Goal: Information Seeking & Learning: Check status

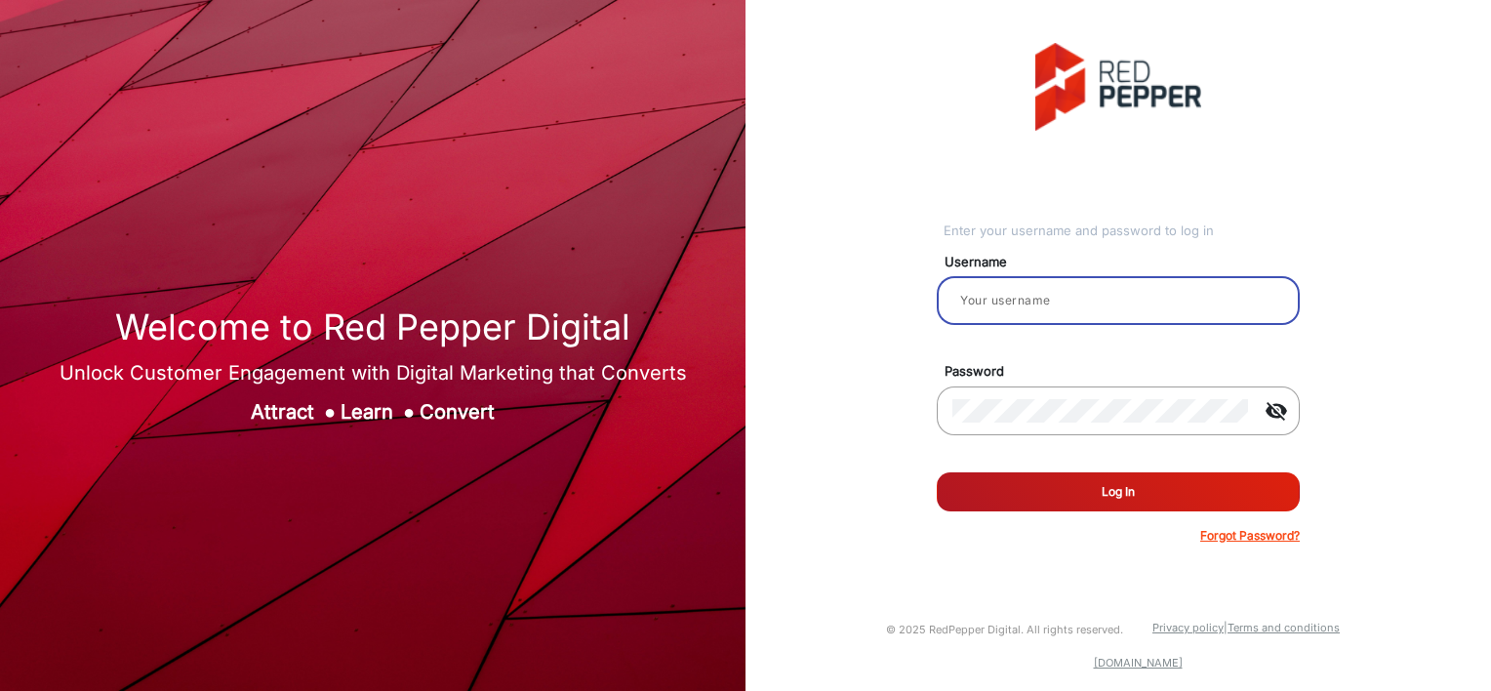
click at [1033, 294] on input "email" at bounding box center [1119, 300] width 332 height 23
type input "[EMAIL_ADDRESS][DOMAIN_NAME]"
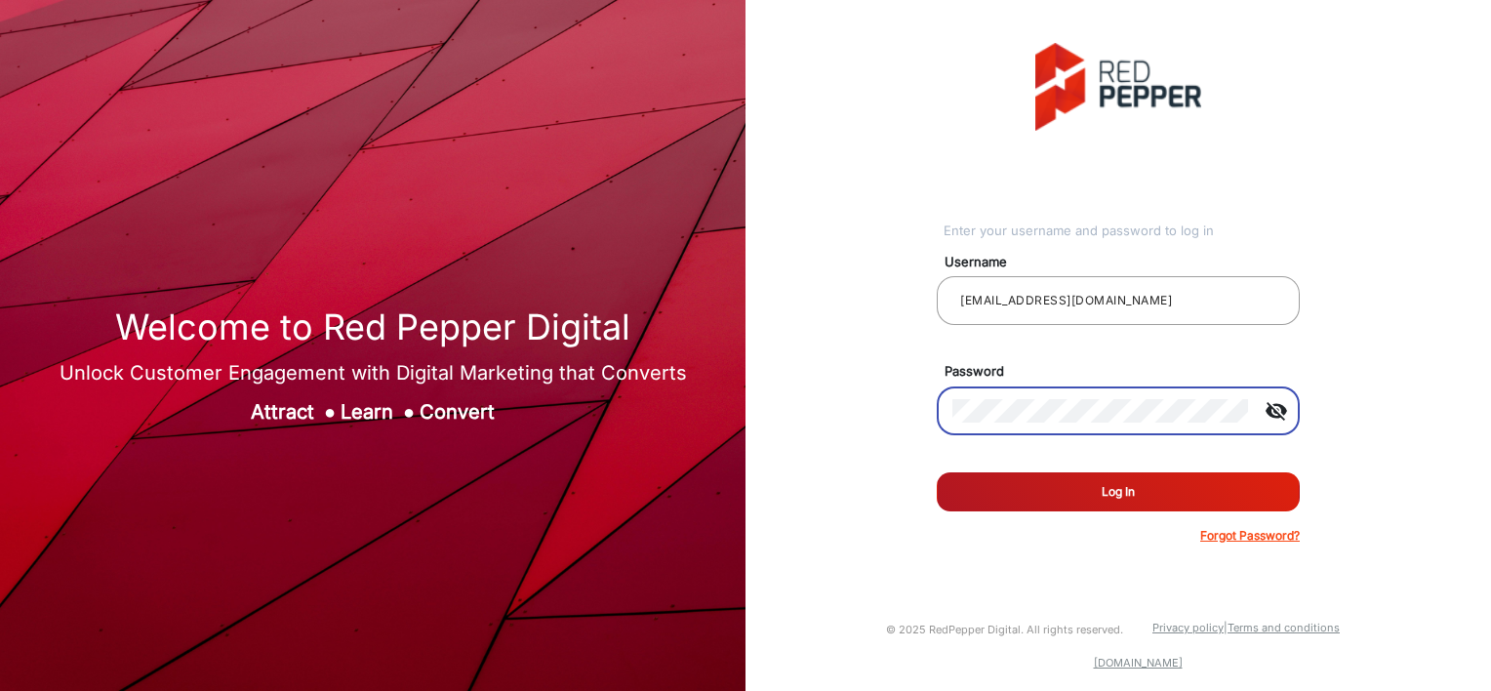
click at [937, 472] on button "Log In" at bounding box center [1118, 491] width 363 height 39
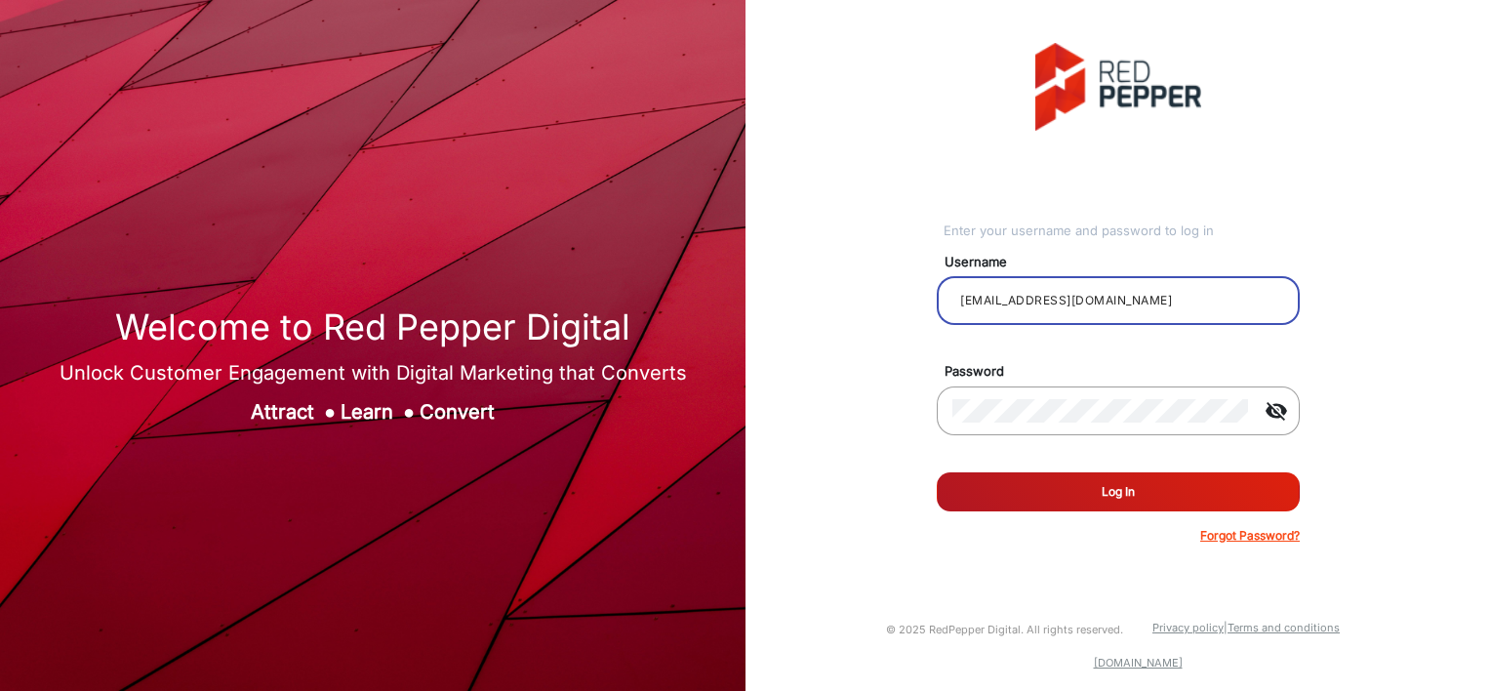
drag, startPoint x: 1105, startPoint y: 301, endPoint x: 855, endPoint y: 293, distance: 250.0
click at [855, 293] on div "Enter your username and password to log in Username [EMAIL_ADDRESS][DOMAIN_NAME…" at bounding box center [1118, 294] width 775 height 588
drag, startPoint x: 1105, startPoint y: 307, endPoint x: 767, endPoint y: 273, distance: 339.4
click at [767, 273] on div "Enter your username and password to log in Username [EMAIL_ADDRESS][DOMAIN_NAME…" at bounding box center [1118, 294] width 775 height 588
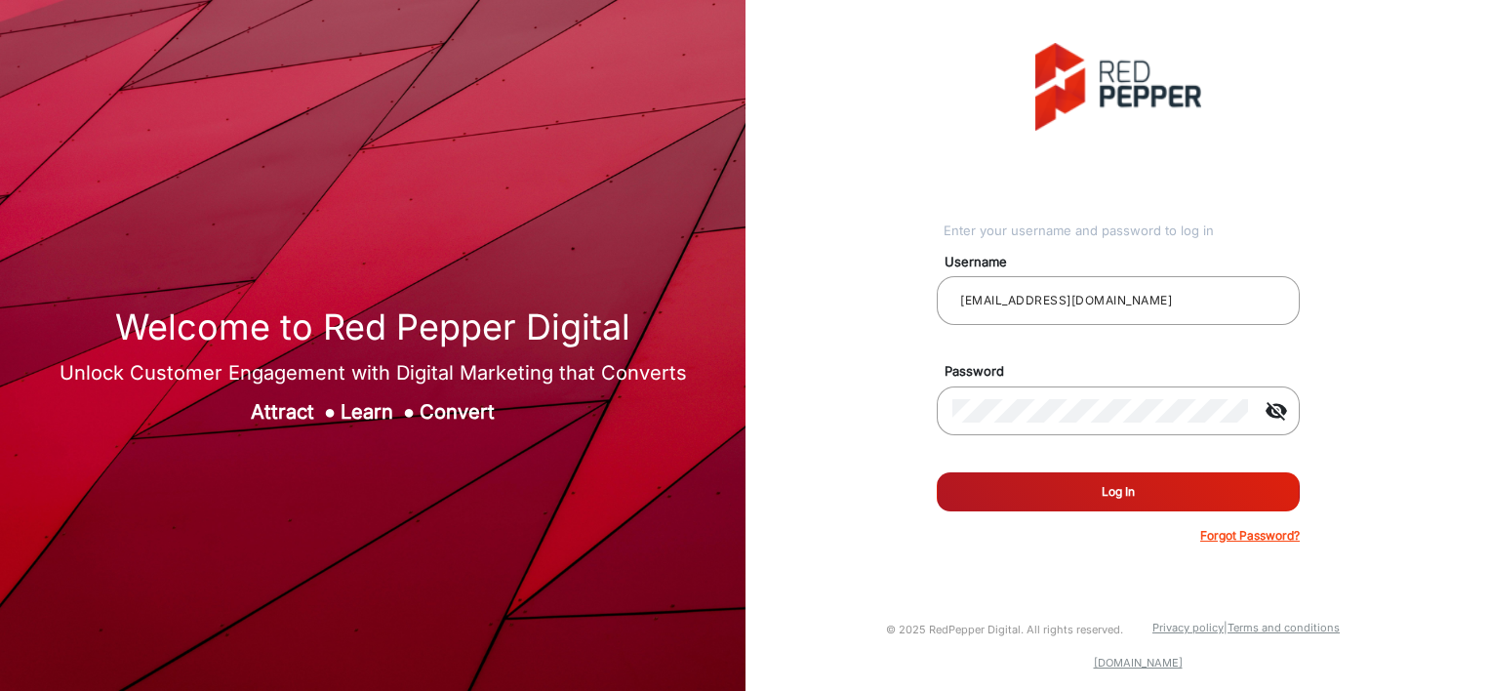
click at [767, 273] on div "Enter your username and password to log in Username [EMAIL_ADDRESS][DOMAIN_NAME…" at bounding box center [1118, 294] width 775 height 588
click at [1120, 295] on input "[EMAIL_ADDRESS][DOMAIN_NAME]" at bounding box center [1119, 300] width 332 height 23
drag, startPoint x: 1120, startPoint y: 295, endPoint x: 773, endPoint y: 278, distance: 346.9
click at [773, 278] on div "Enter your username and password to log in Username [EMAIL_ADDRESS][DOMAIN_NAME…" at bounding box center [1118, 294] width 775 height 588
click at [773, 278] on div "Enter your username and password to log in Username Password visibility_off Rem…" at bounding box center [1118, 294] width 775 height 588
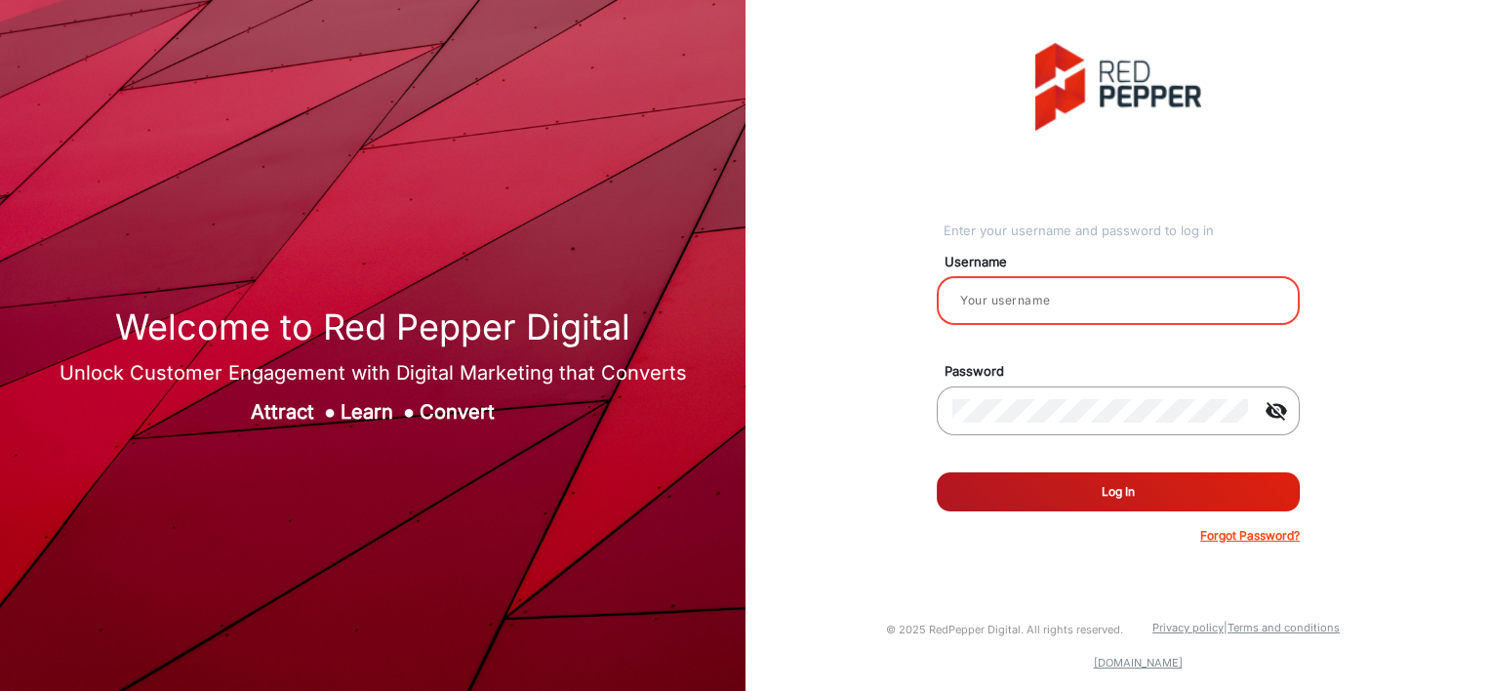
click at [1014, 303] on input "email" at bounding box center [1119, 300] width 332 height 23
type input "Mpasse"
click at [1280, 410] on mat-icon "visibility_off" at bounding box center [1276, 410] width 47 height 23
click at [1081, 487] on button "Log In" at bounding box center [1118, 491] width 363 height 39
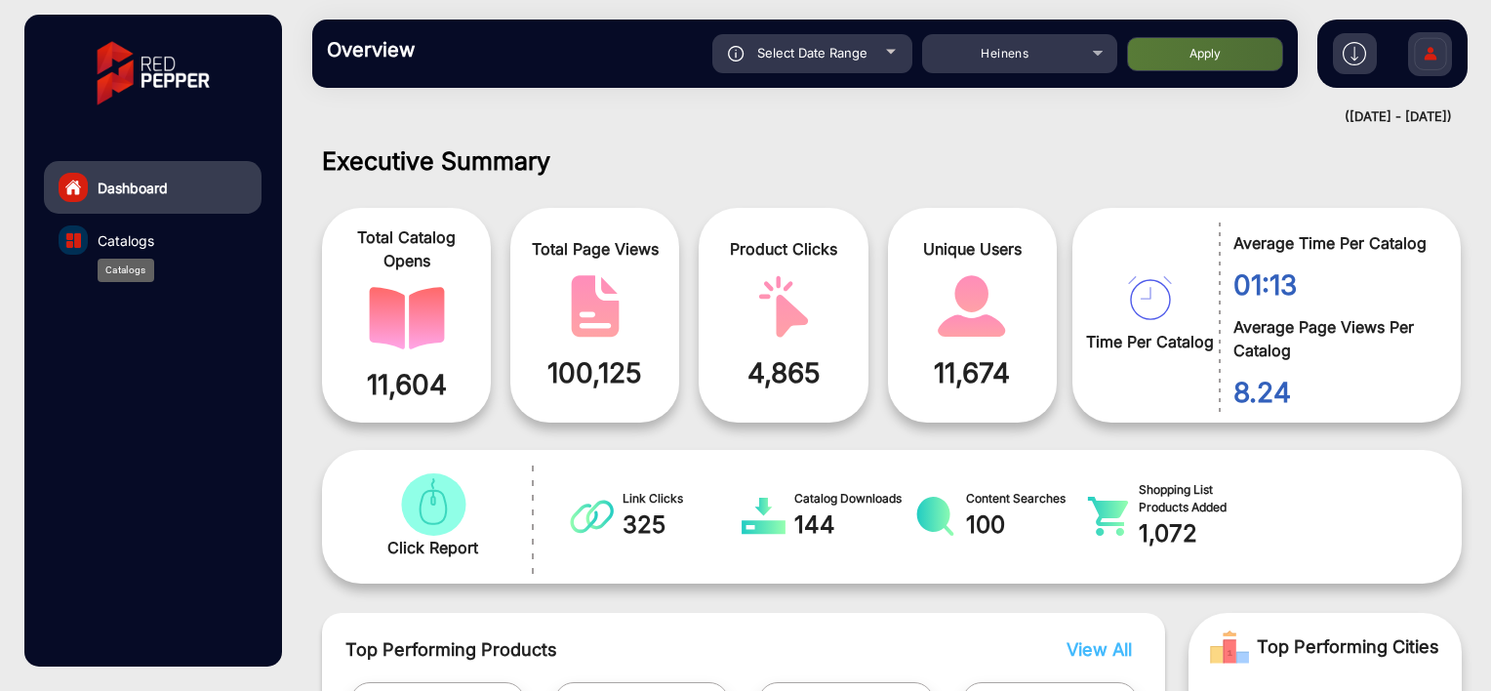
click at [122, 237] on span "Catalogs" at bounding box center [126, 240] width 57 height 20
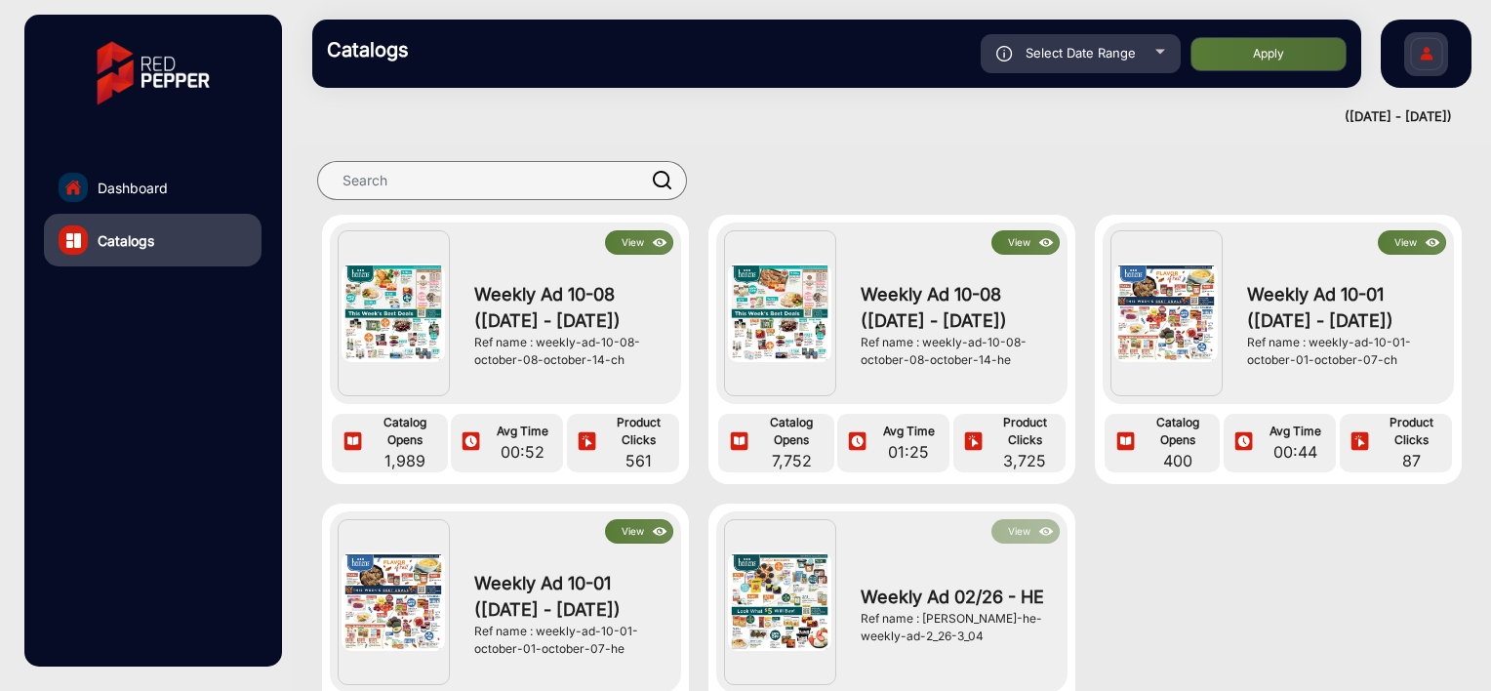
click at [625, 242] on button "View" at bounding box center [639, 242] width 68 height 24
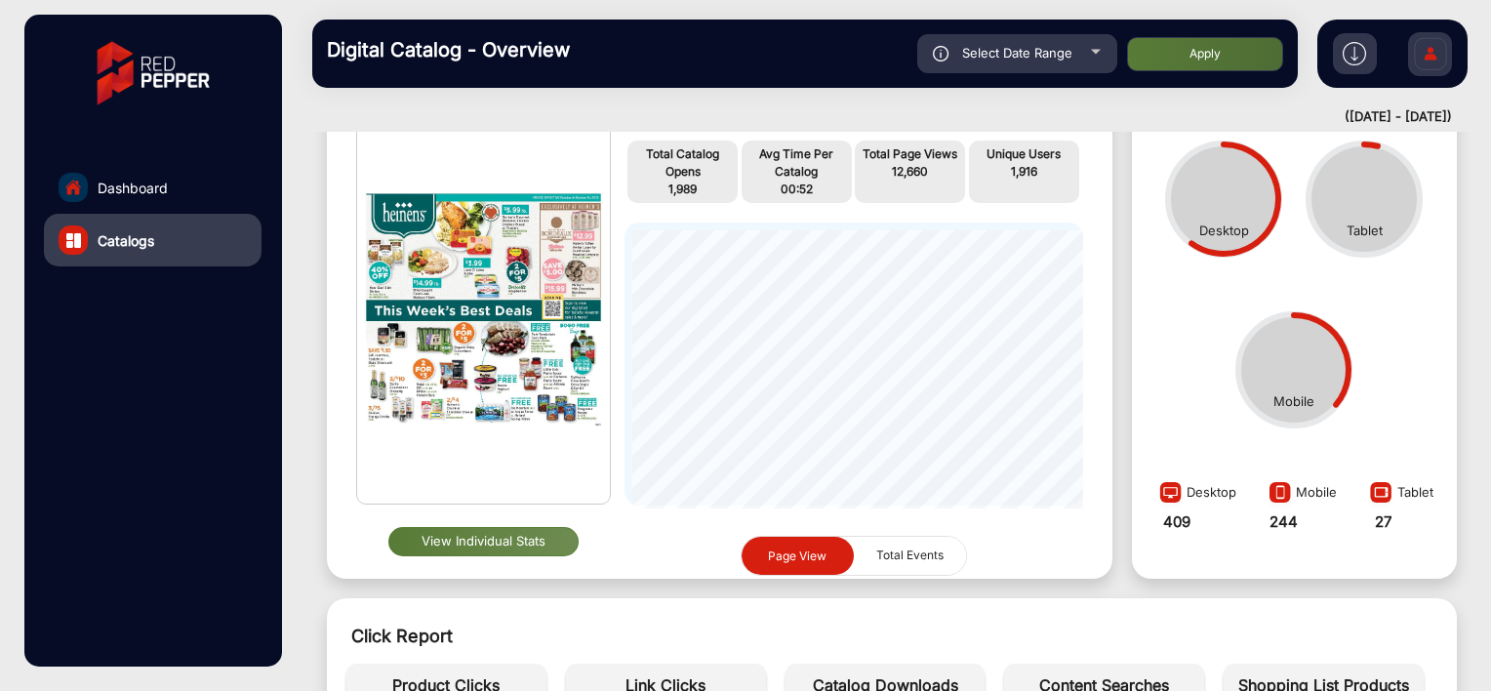
scroll to position [142, 0]
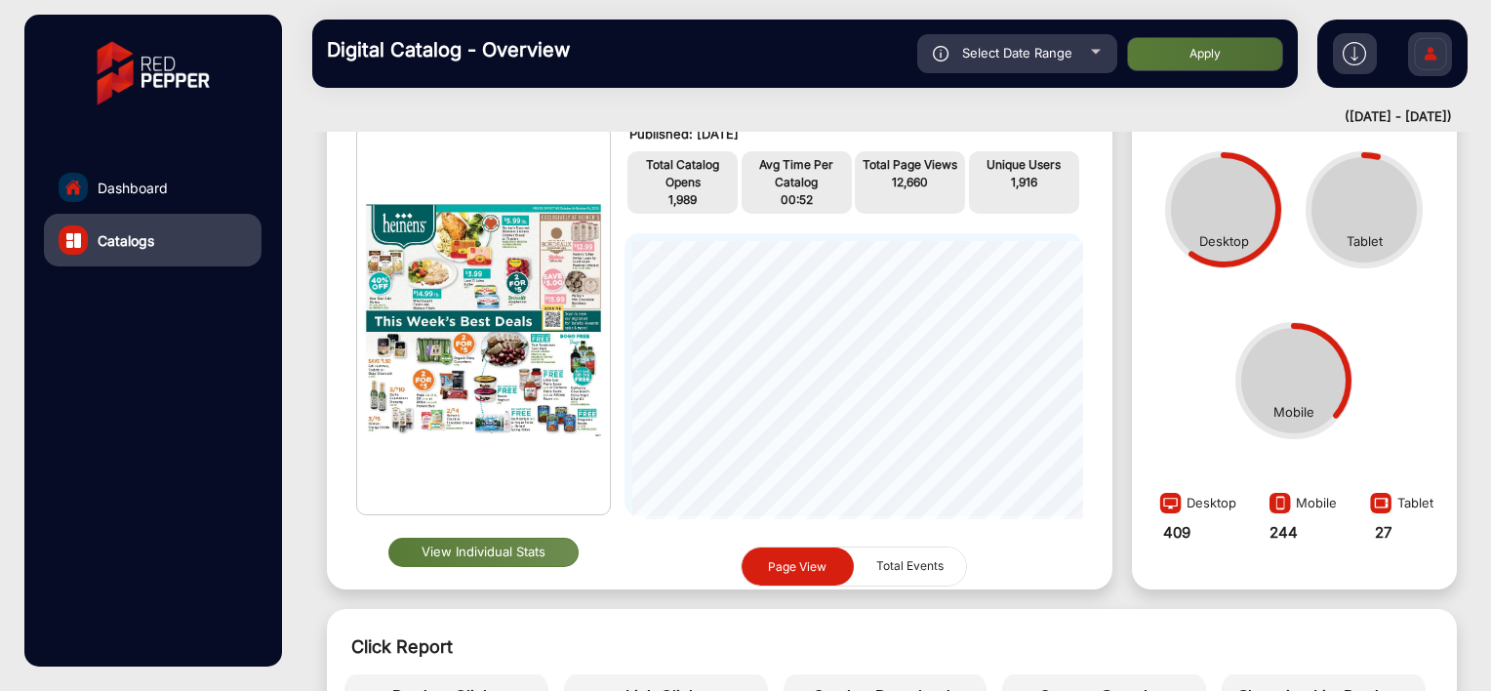
click at [523, 554] on button "View Individual Stats" at bounding box center [483, 552] width 191 height 29
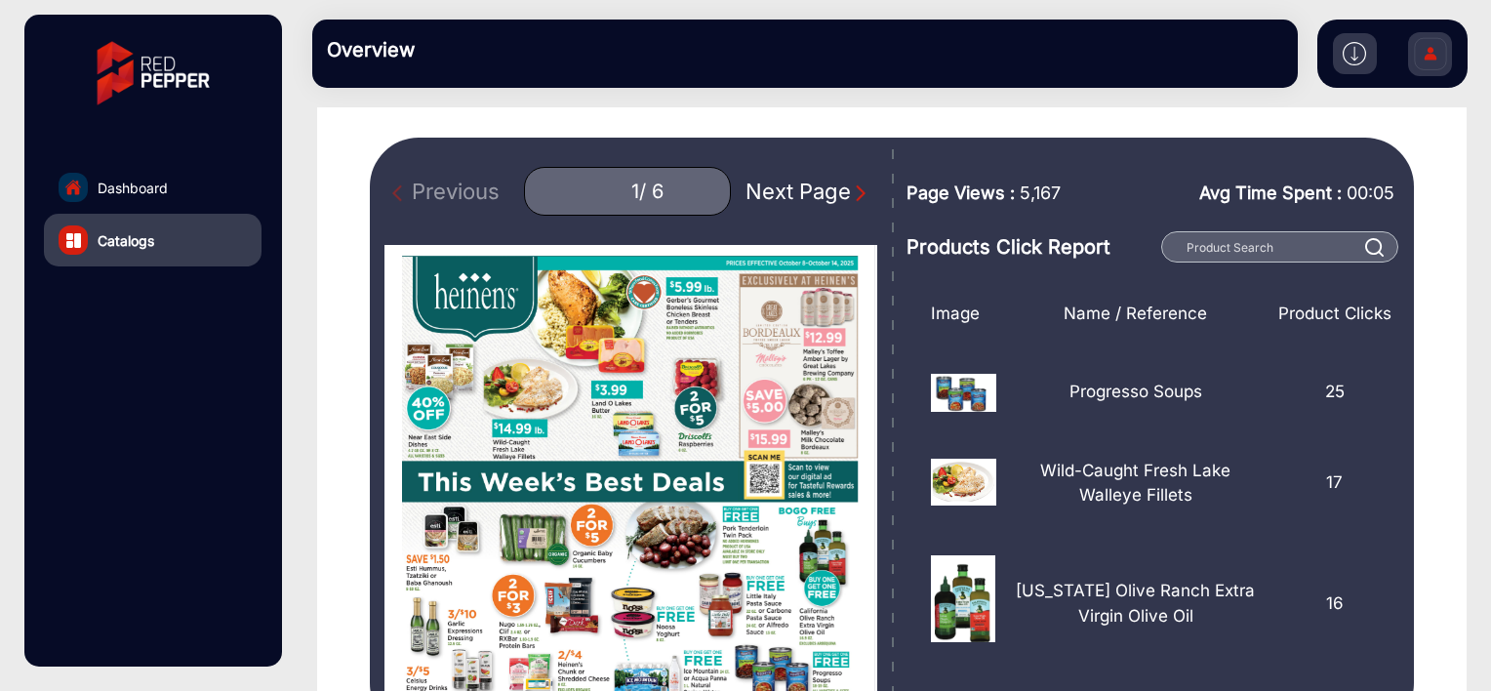
click at [832, 194] on div "Next Page" at bounding box center [808, 192] width 125 height 32
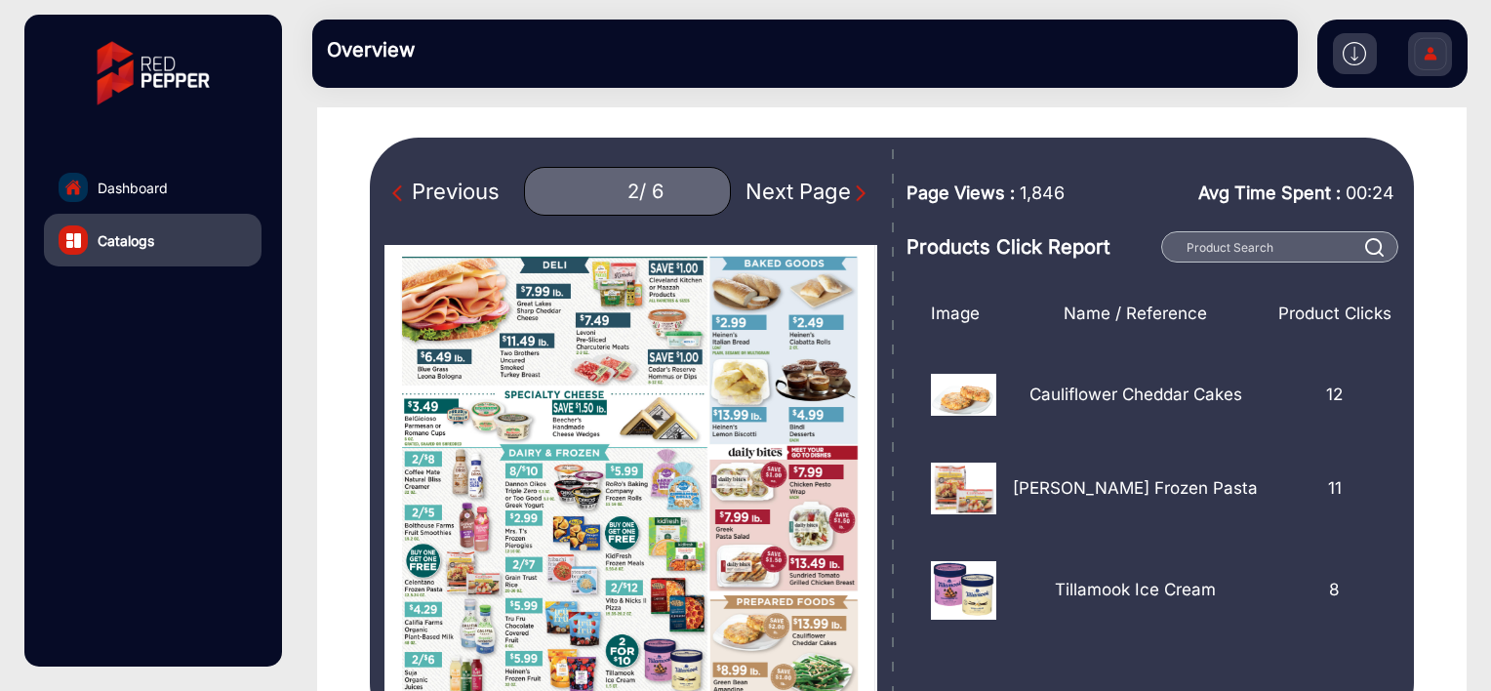
click at [832, 194] on div "Next Page" at bounding box center [808, 192] width 125 height 32
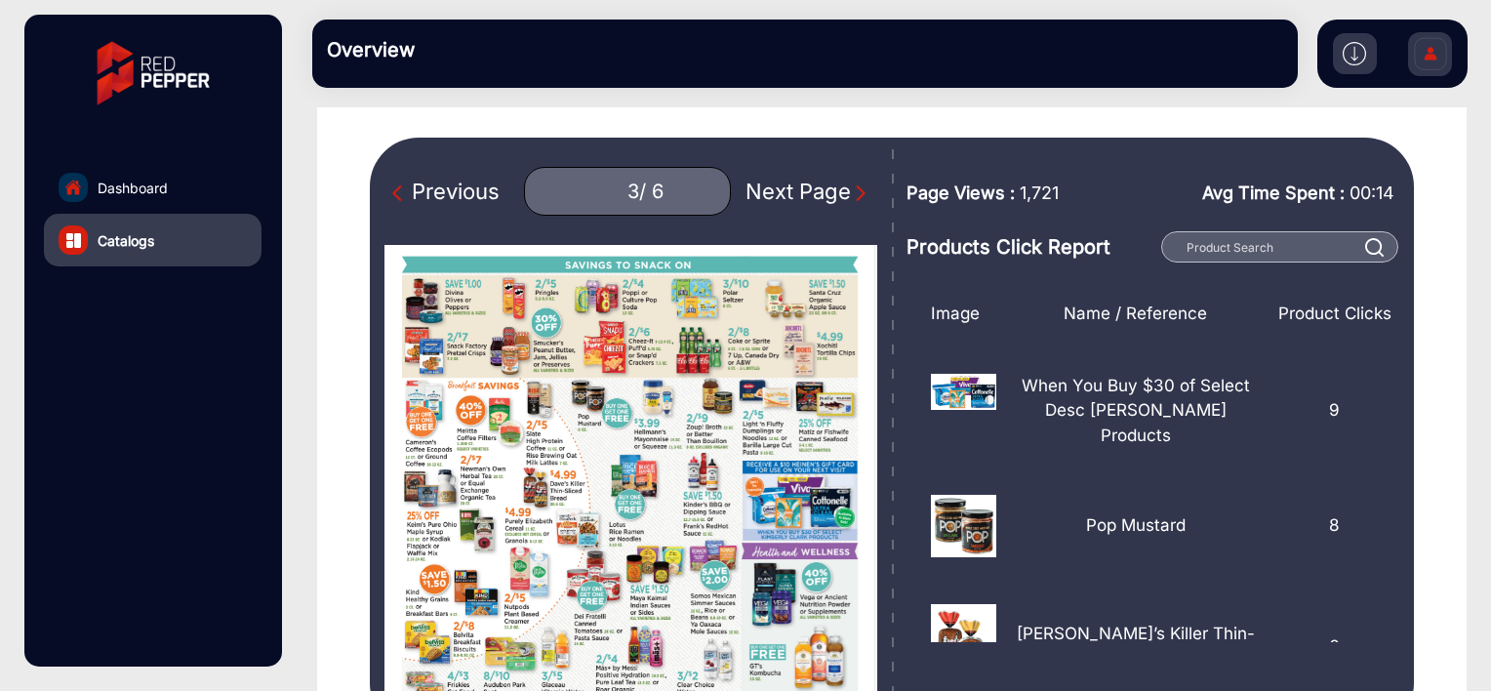
click at [832, 194] on div "Next Page" at bounding box center [808, 192] width 125 height 32
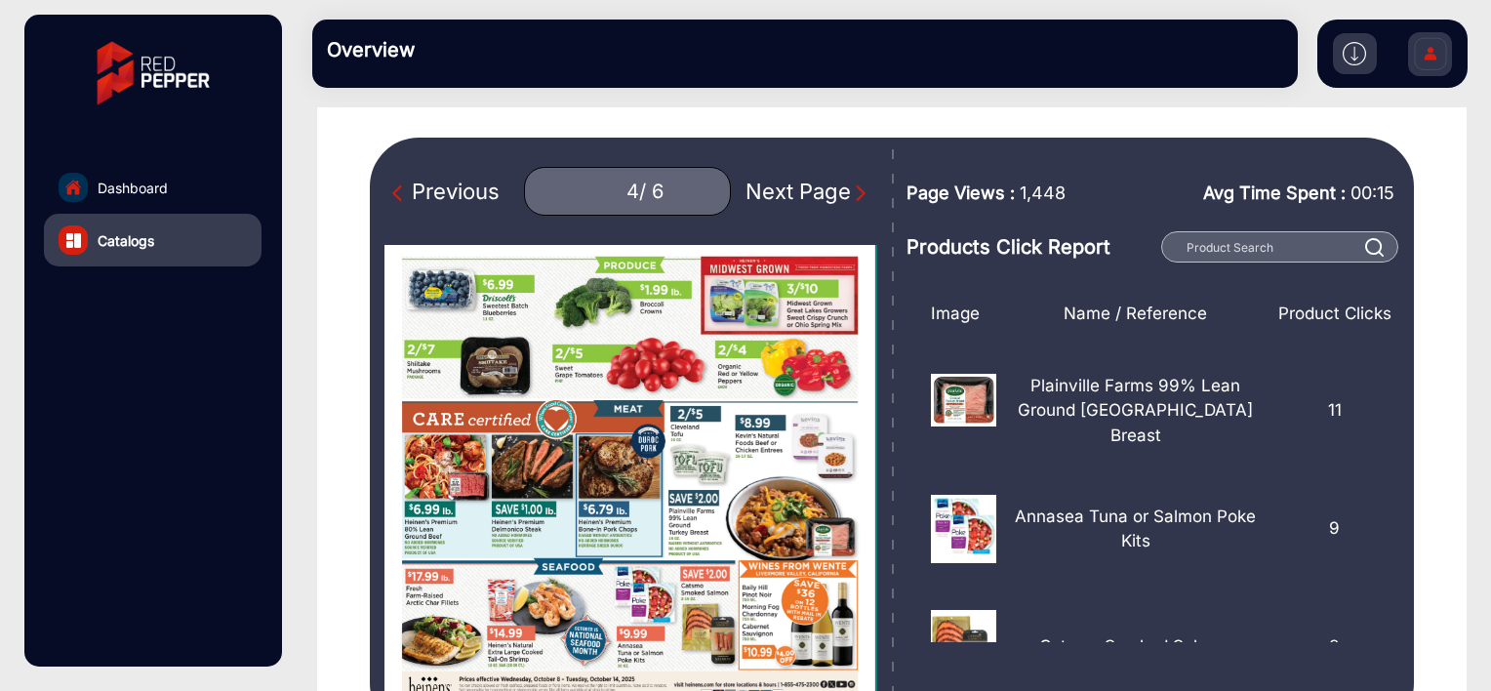
click at [832, 194] on div "Next Page" at bounding box center [808, 192] width 125 height 32
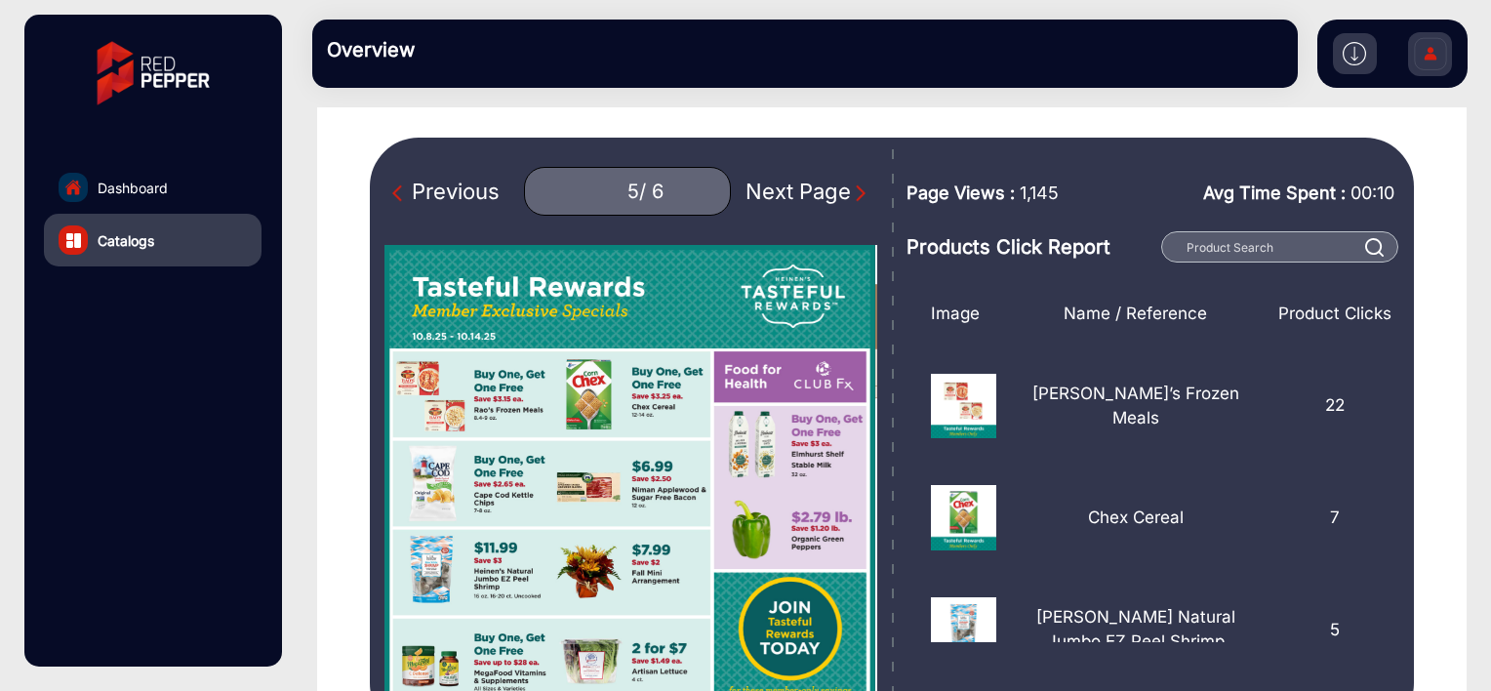
click at [832, 194] on div "Next Page" at bounding box center [808, 192] width 125 height 32
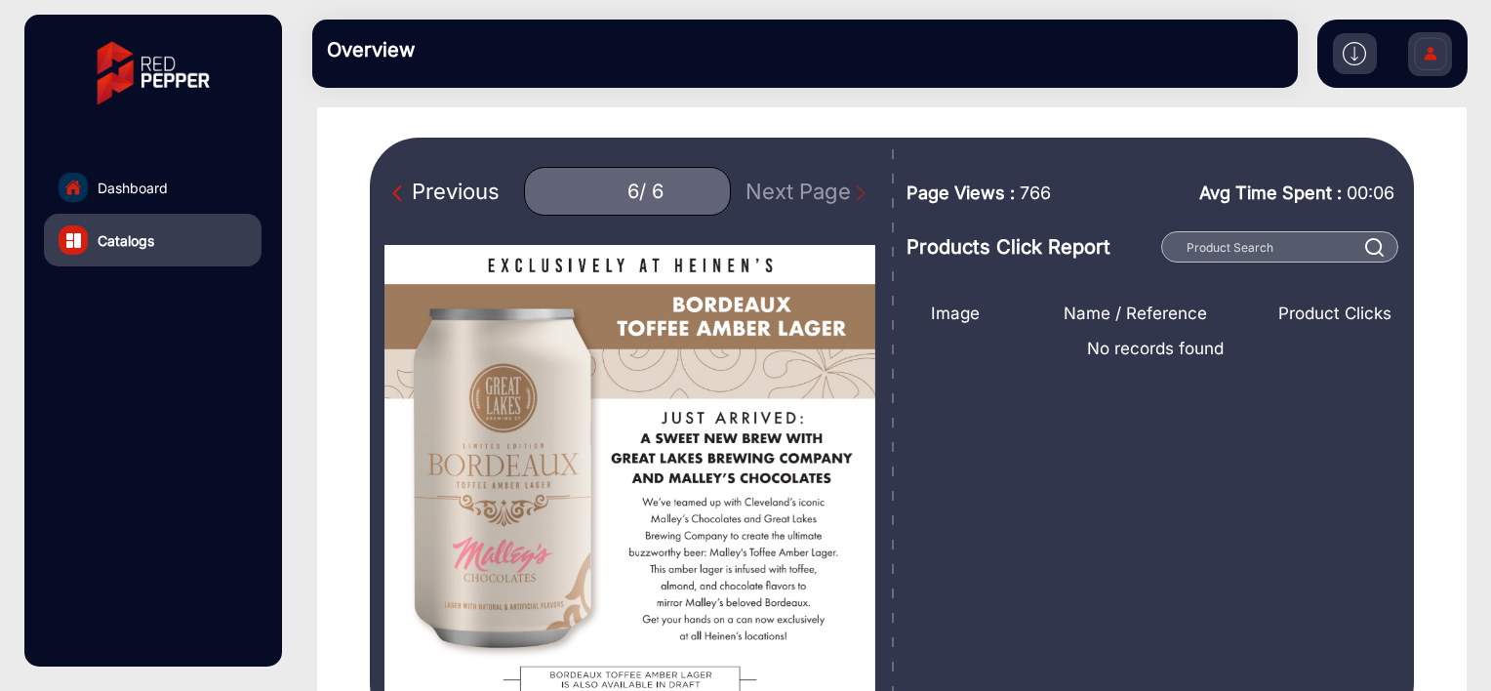
click at [832, 194] on div "Previous 6 / 6 Next Page" at bounding box center [631, 191] width 493 height 49
click at [411, 189] on img "Previous Page" at bounding box center [402, 193] width 20 height 20
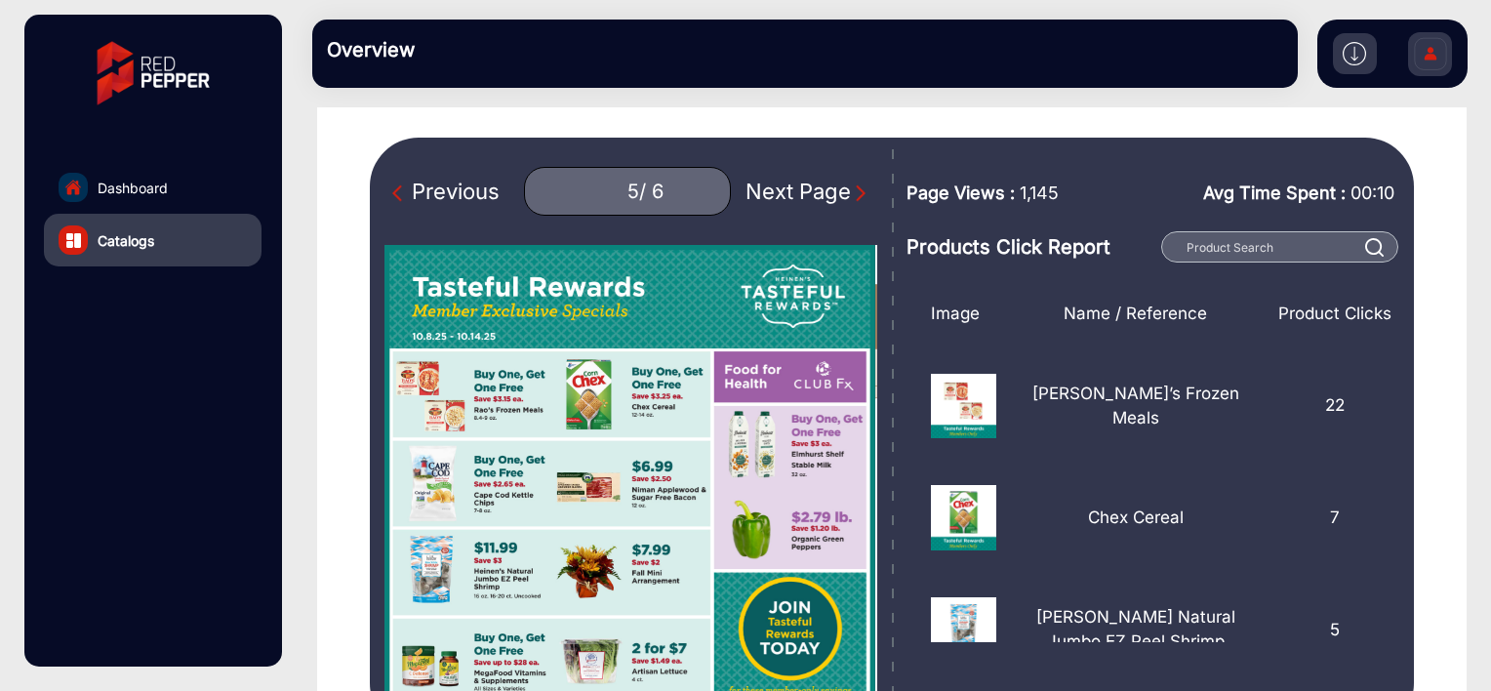
click at [851, 184] on img "Next Page" at bounding box center [861, 193] width 20 height 20
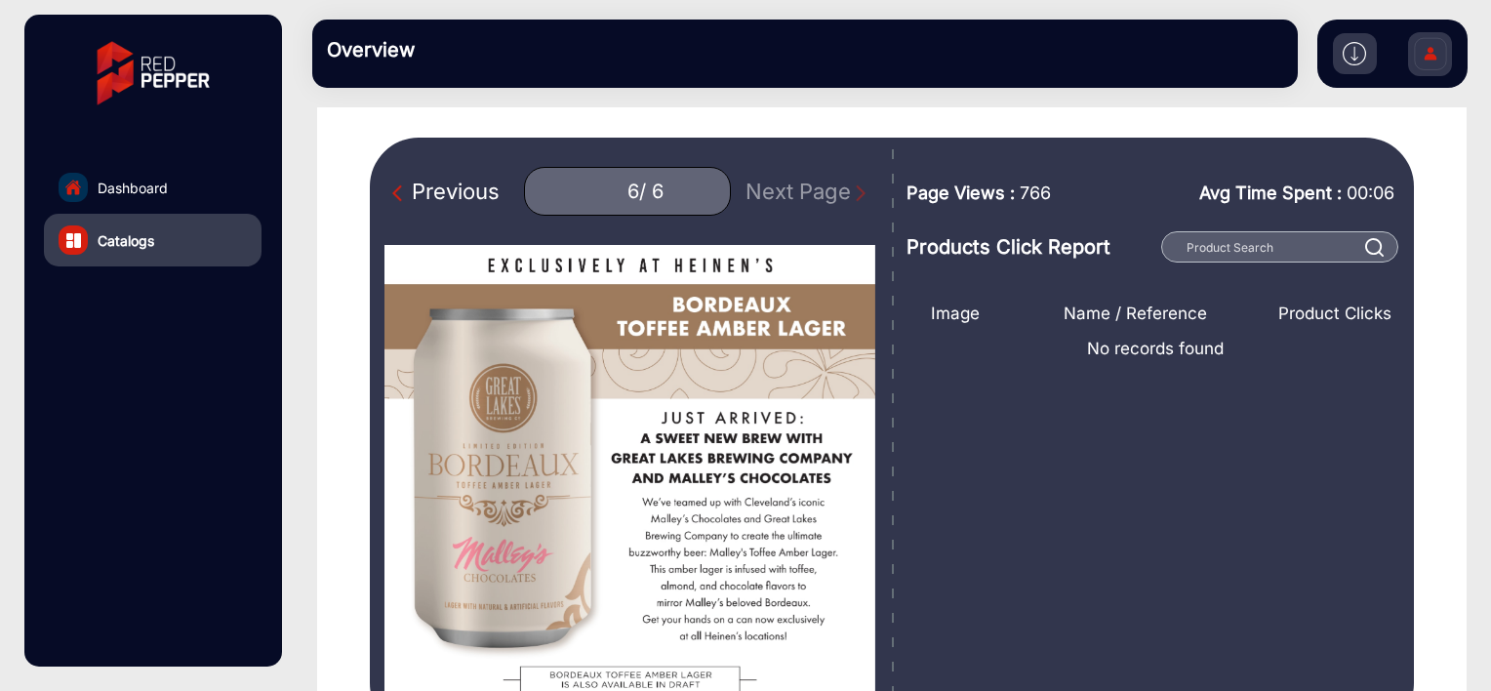
click at [845, 184] on div "Previous 6 / 6 Next Page" at bounding box center [631, 191] width 493 height 49
click at [408, 190] on img "Previous Page" at bounding box center [402, 193] width 20 height 20
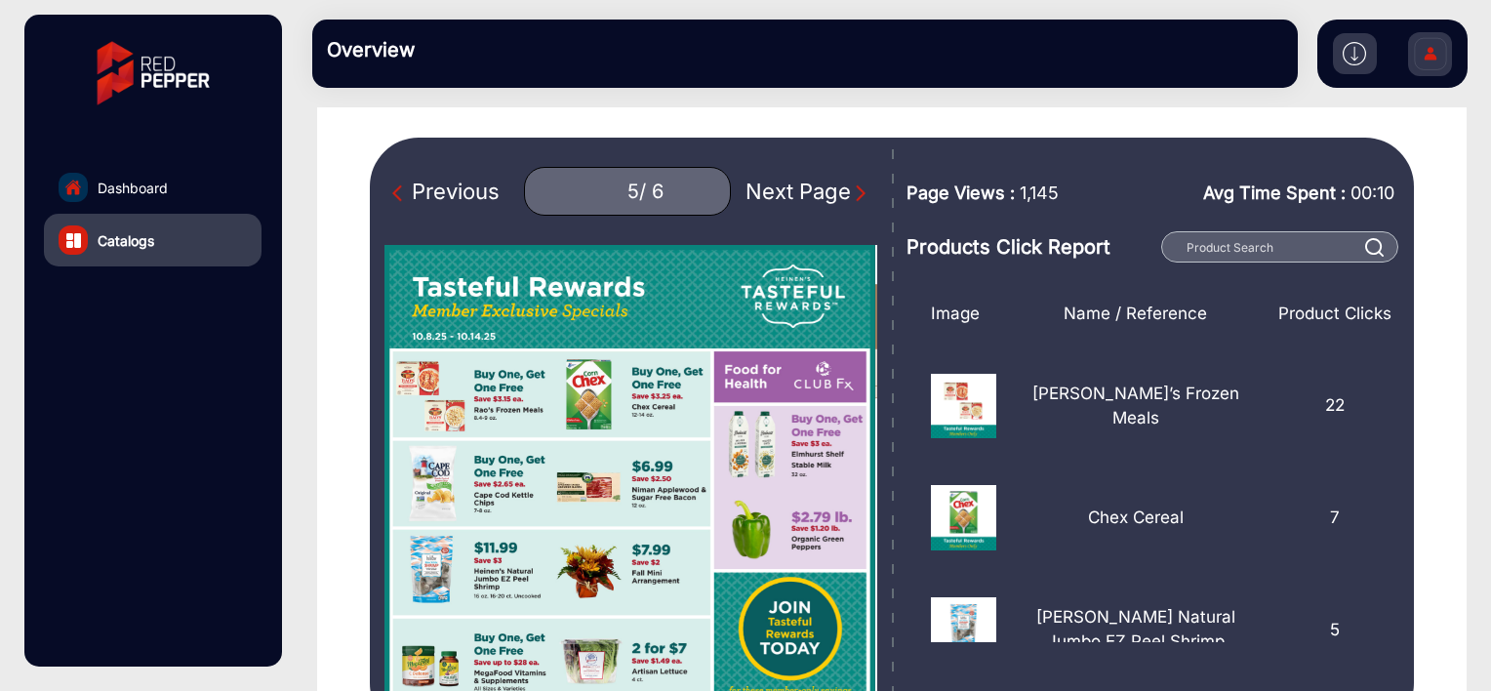
click at [408, 190] on img "Previous Page" at bounding box center [402, 193] width 20 height 20
type input "4"
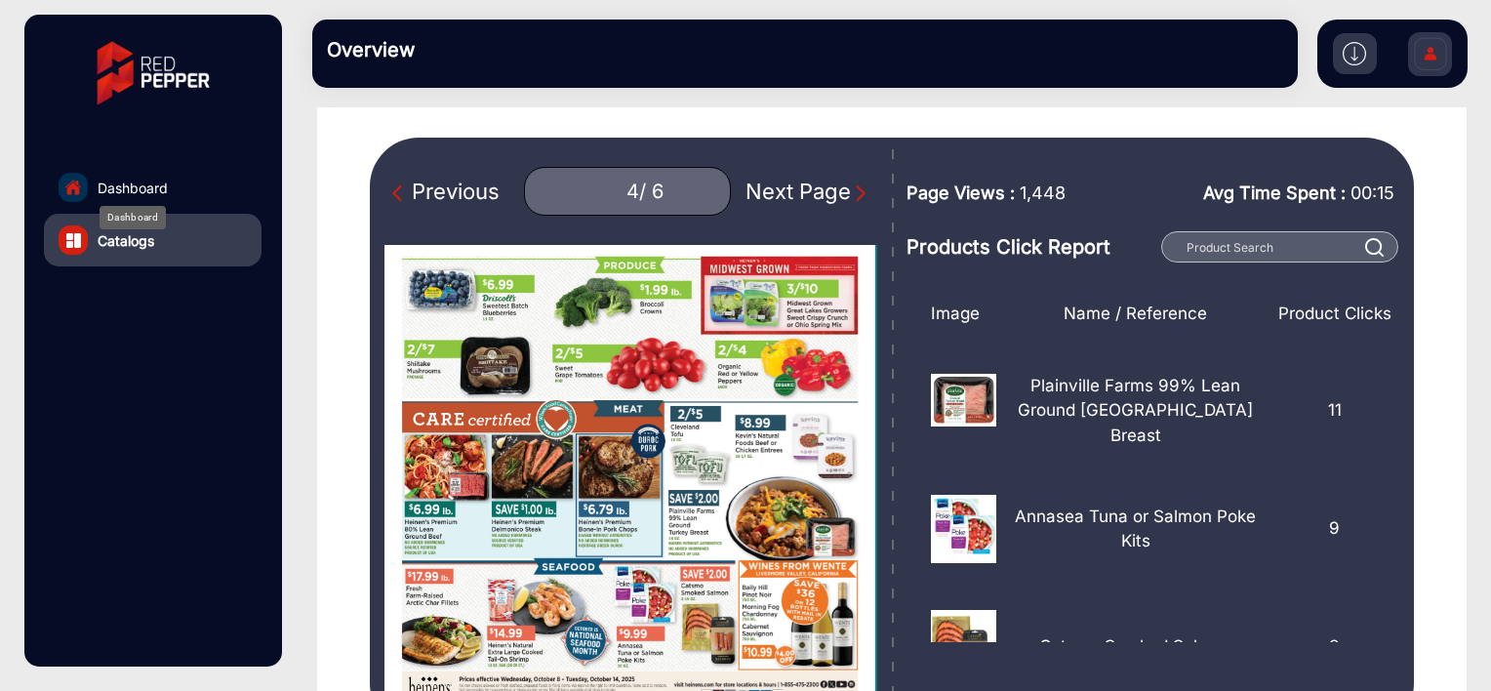
click at [139, 193] on span "Dashboard" at bounding box center [133, 188] width 70 height 20
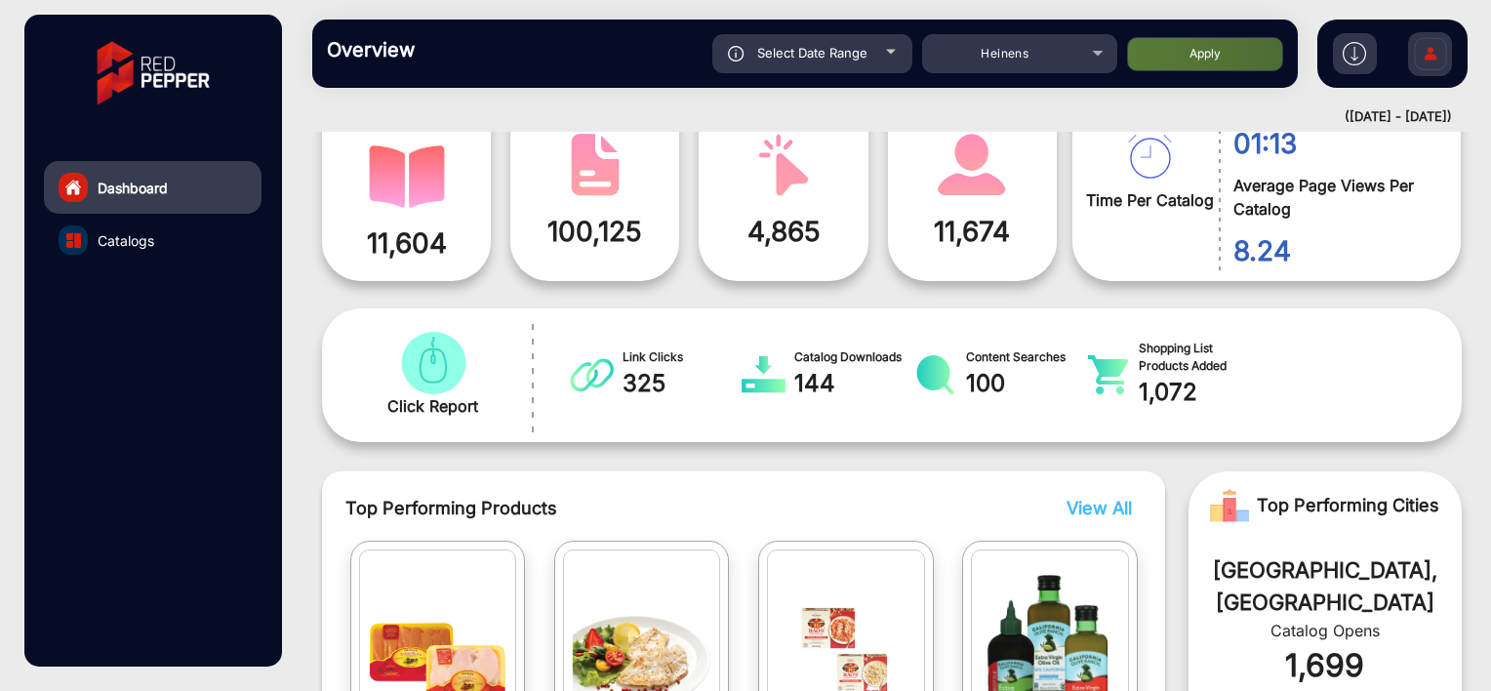
scroll to position [15, 0]
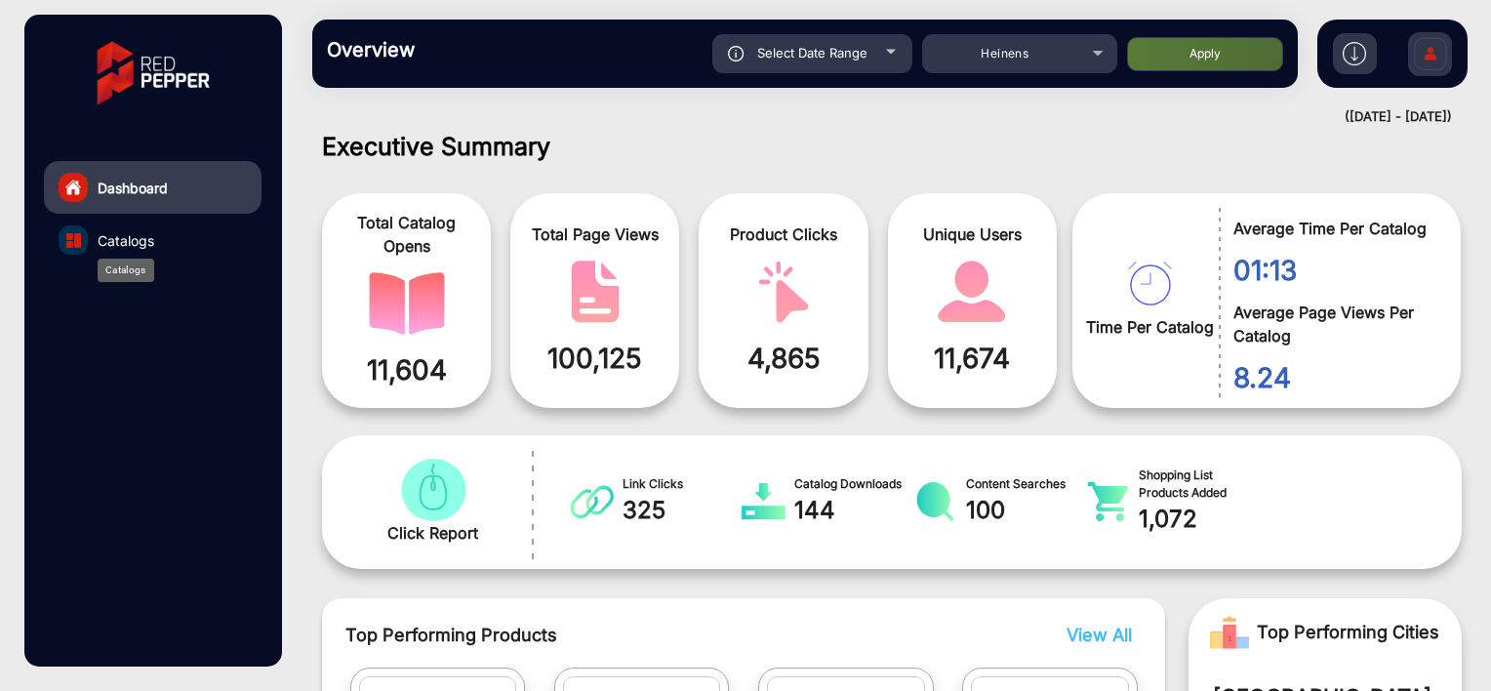
click at [137, 240] on span "Catalogs" at bounding box center [126, 240] width 57 height 20
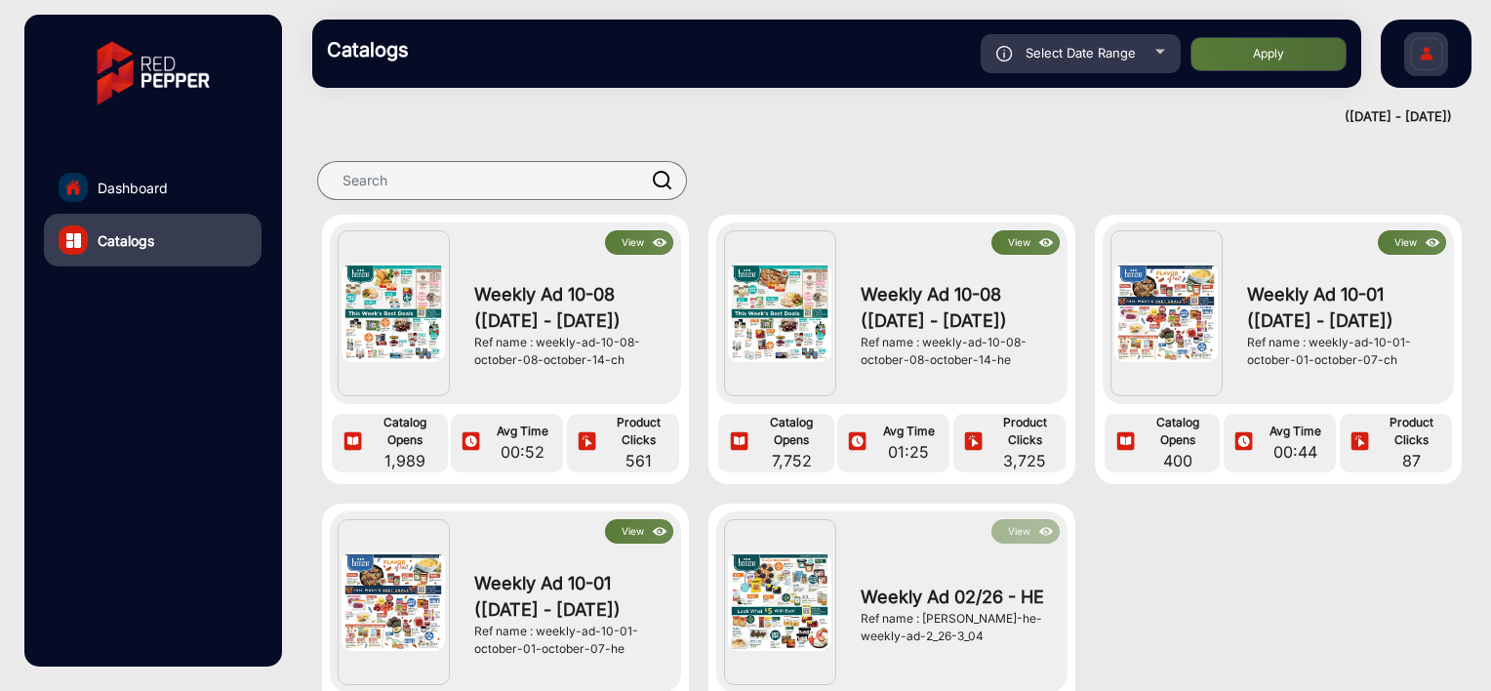
click at [812, 309] on img at bounding box center [779, 313] width 103 height 99
click at [1010, 230] on button "View" at bounding box center [1026, 242] width 68 height 24
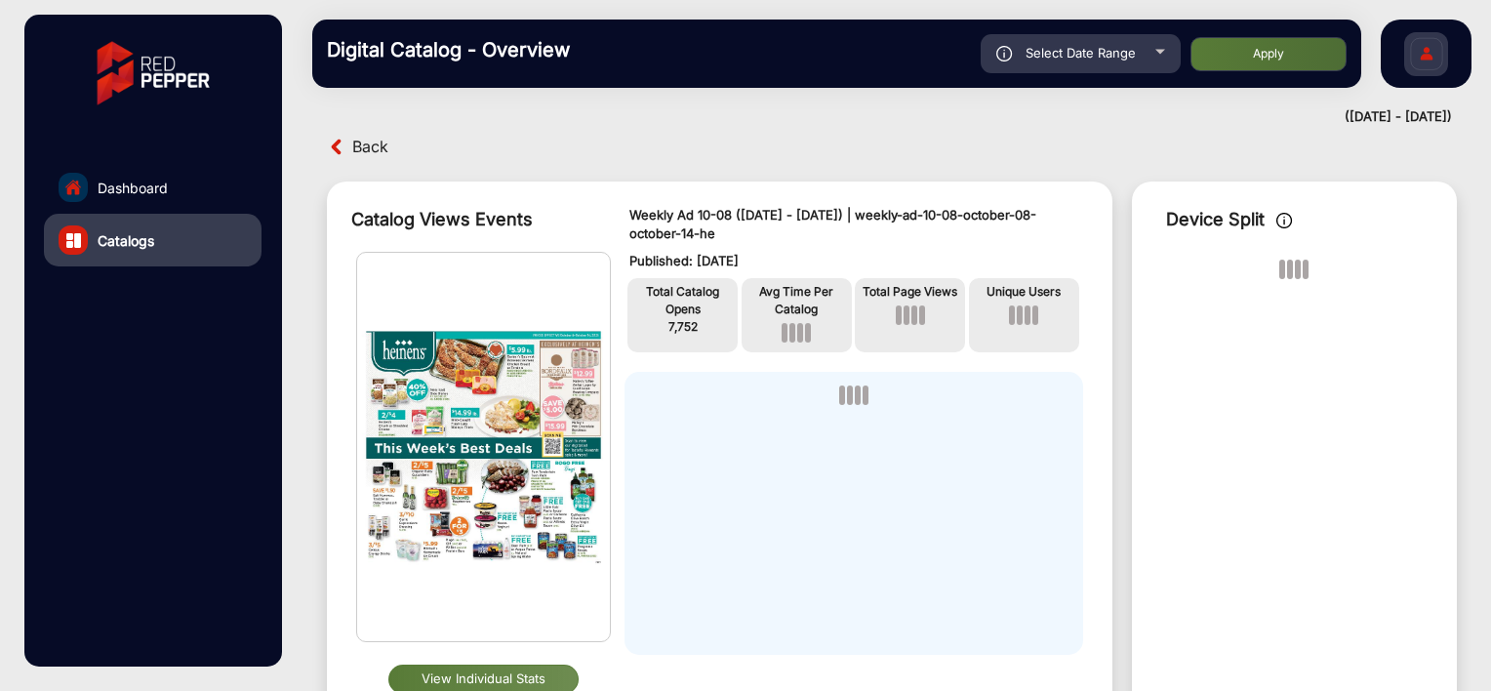
click at [504, 674] on button "View Individual Stats" at bounding box center [483, 679] width 191 height 29
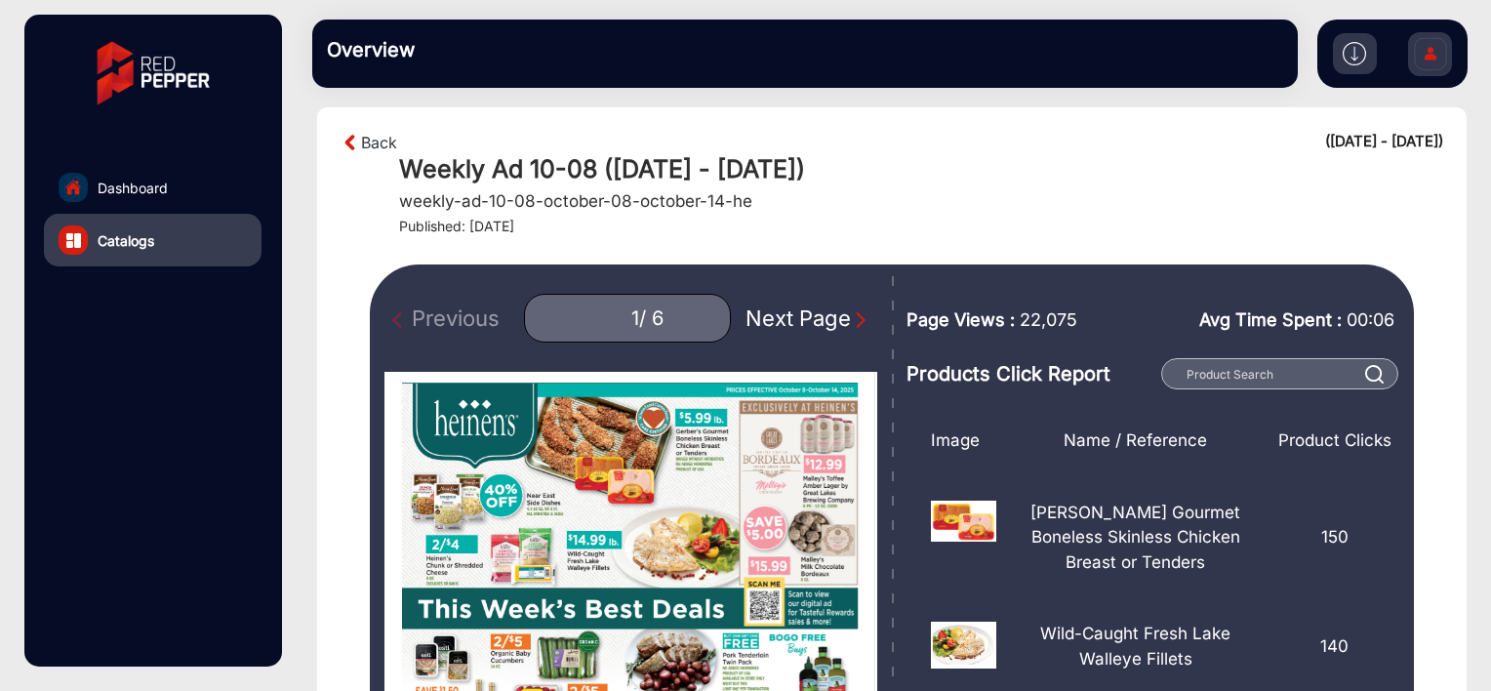
drag, startPoint x: 1484, startPoint y: 132, endPoint x: 1494, endPoint y: 192, distance: 61.5
click at [1490, 192] on html "Dashboard Catalogs Overview falsefalse Hi, MPasse Change Password Log Out Back …" at bounding box center [745, 345] width 1491 height 691
click at [851, 316] on img "Next Page" at bounding box center [861, 320] width 20 height 20
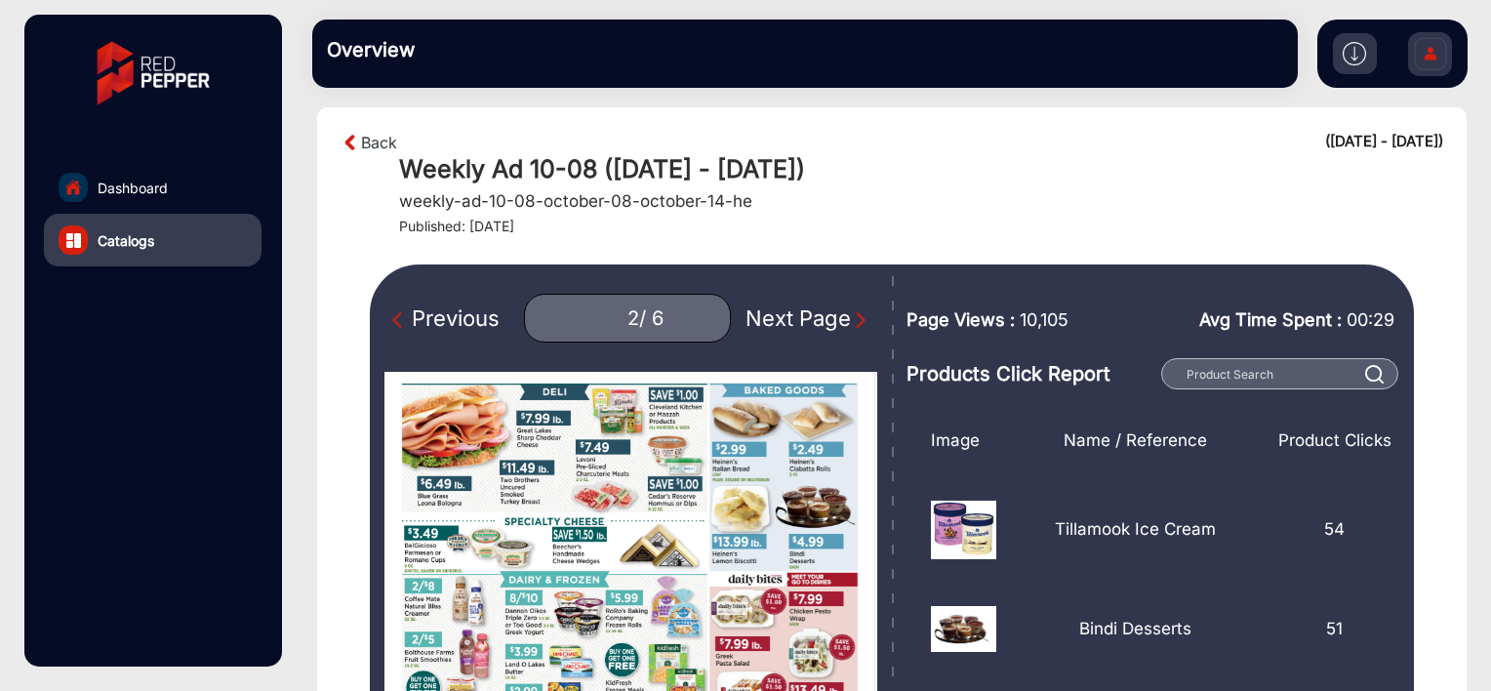
click at [851, 316] on img "Next Page" at bounding box center [861, 320] width 20 height 20
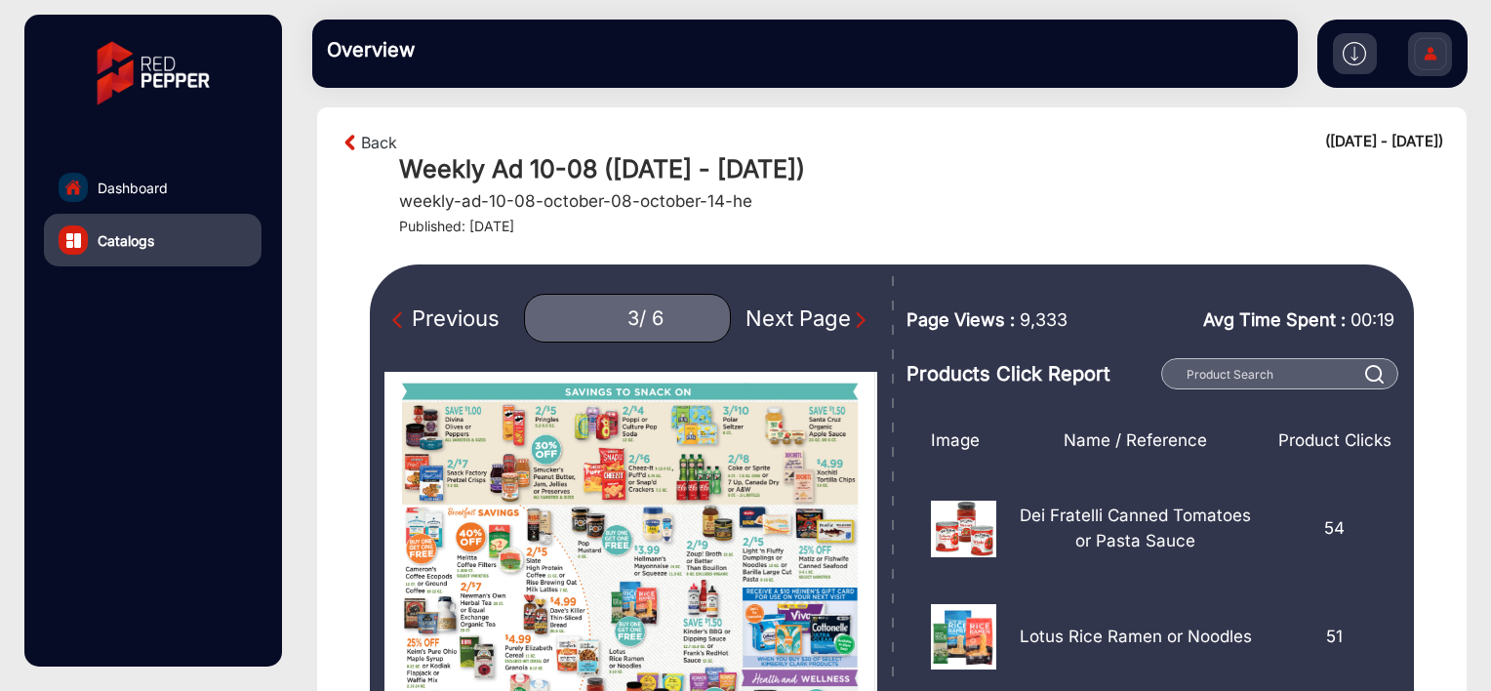
click at [851, 316] on img "Next Page" at bounding box center [861, 320] width 20 height 20
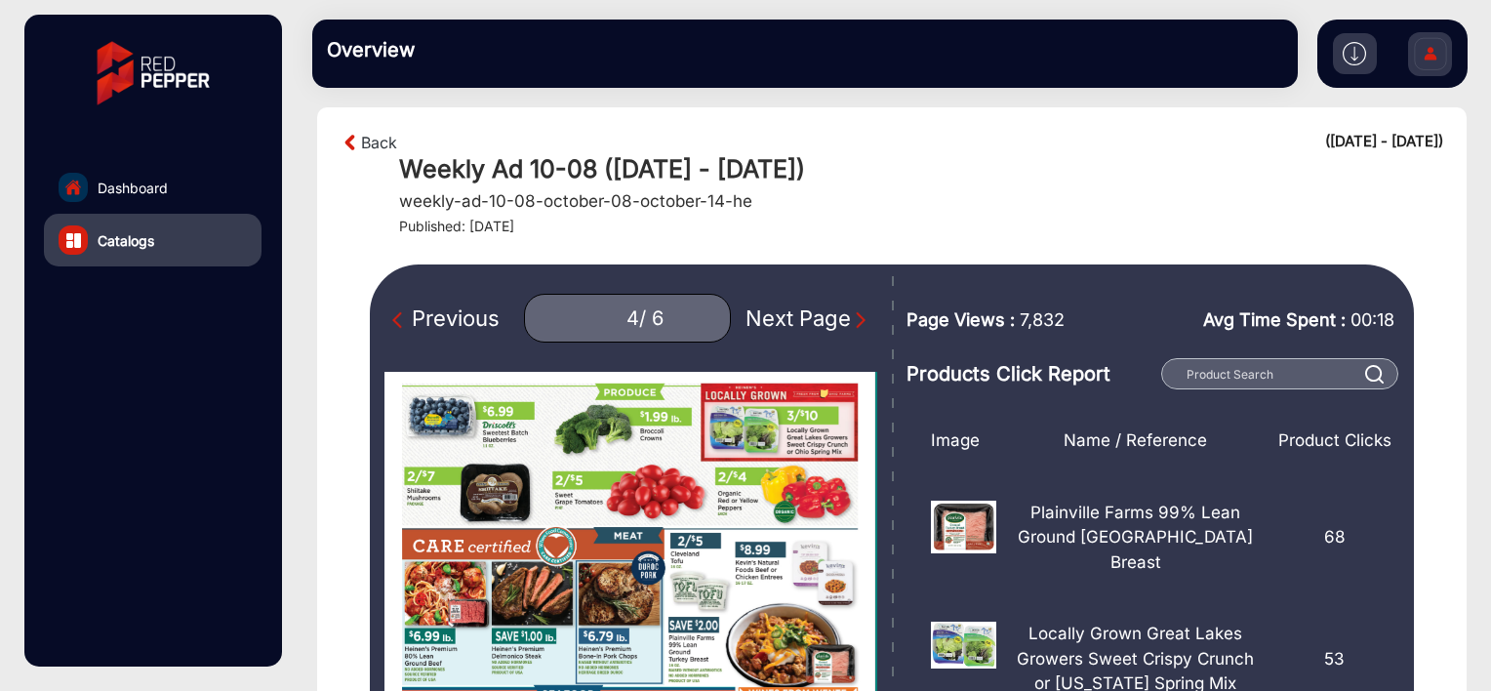
click at [851, 316] on img "Next Page" at bounding box center [861, 320] width 20 height 20
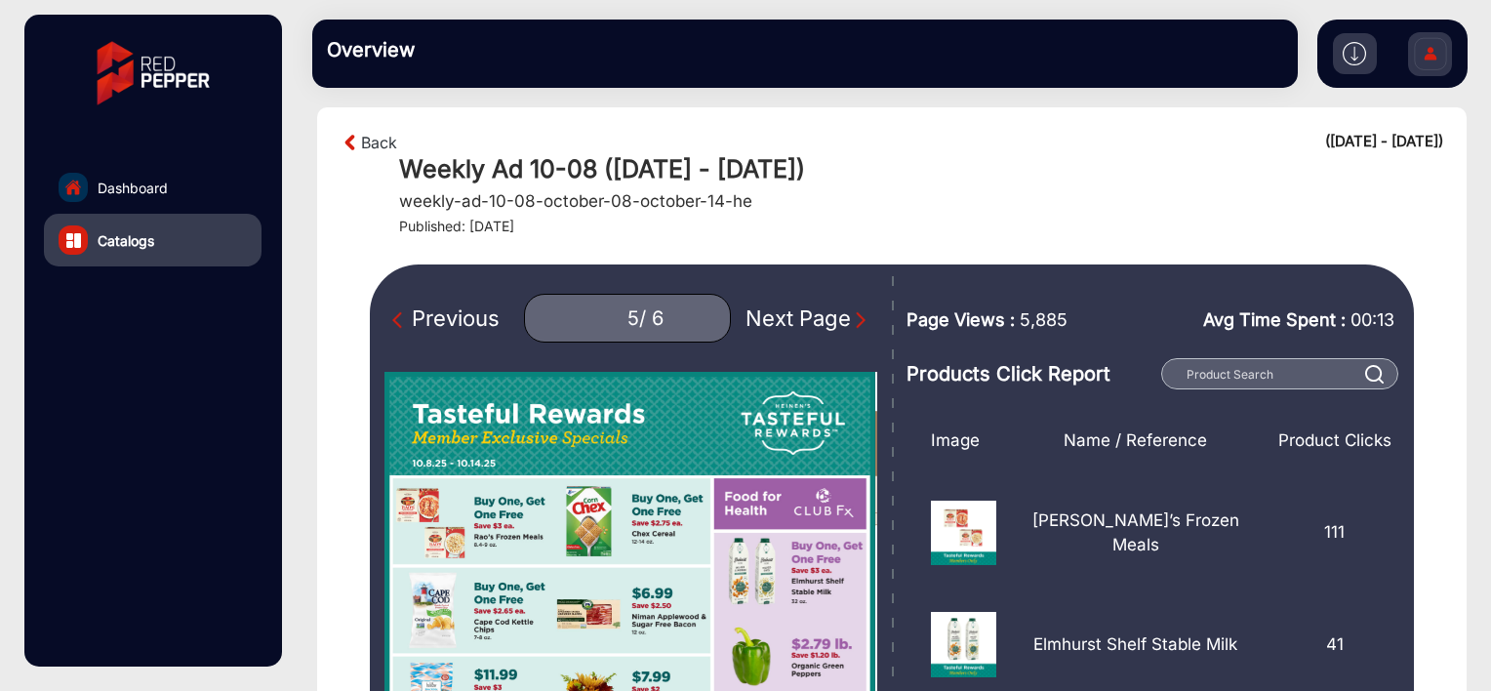
click at [851, 316] on img "Next Page" at bounding box center [861, 320] width 20 height 20
type input "6"
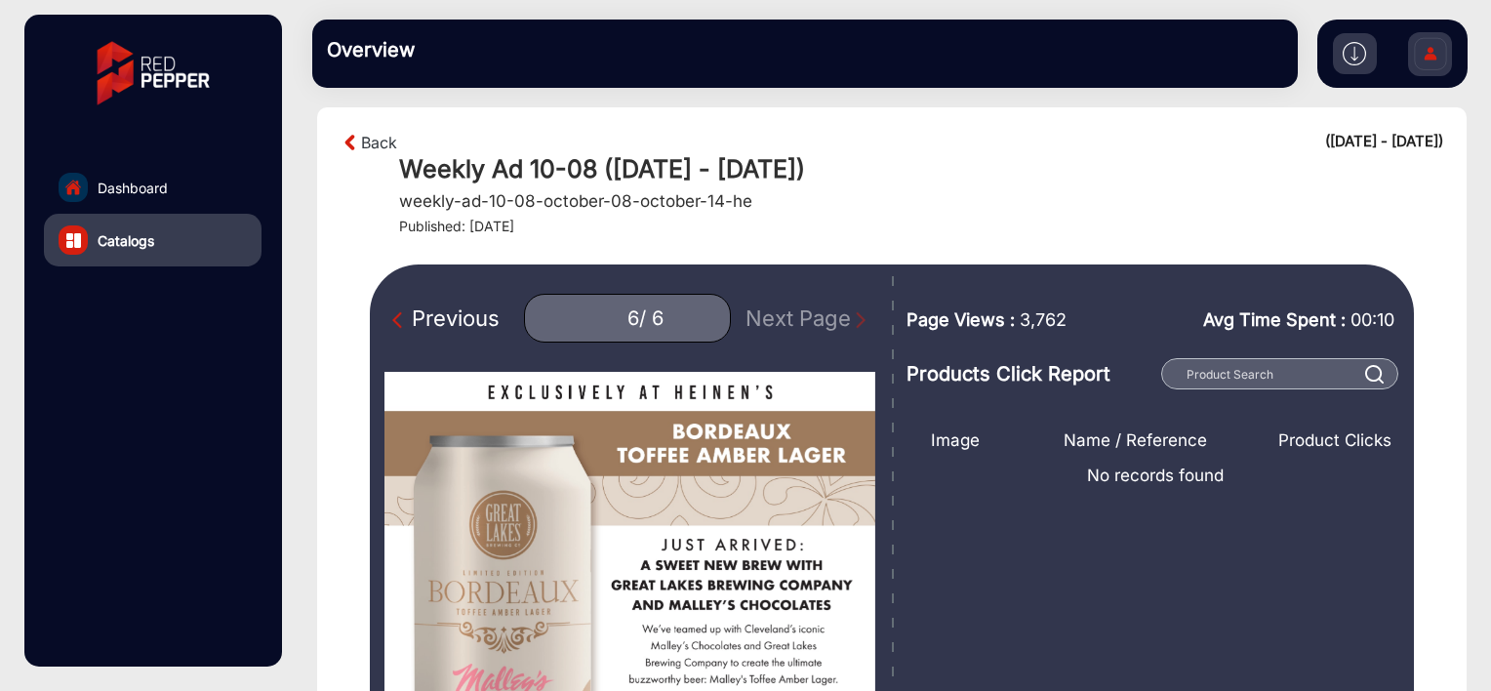
click at [841, 316] on div "Previous 6 / 6 Next Page" at bounding box center [631, 318] width 493 height 49
click at [363, 154] on div "Back ([DATE] - [DATE]) Weekly Ad 10-08 ([DATE] - [DATE]) weekly-ad-10-08-octobe…" at bounding box center [892, 183] width 1103 height 104
click at [371, 138] on link "Back" at bounding box center [379, 142] width 36 height 23
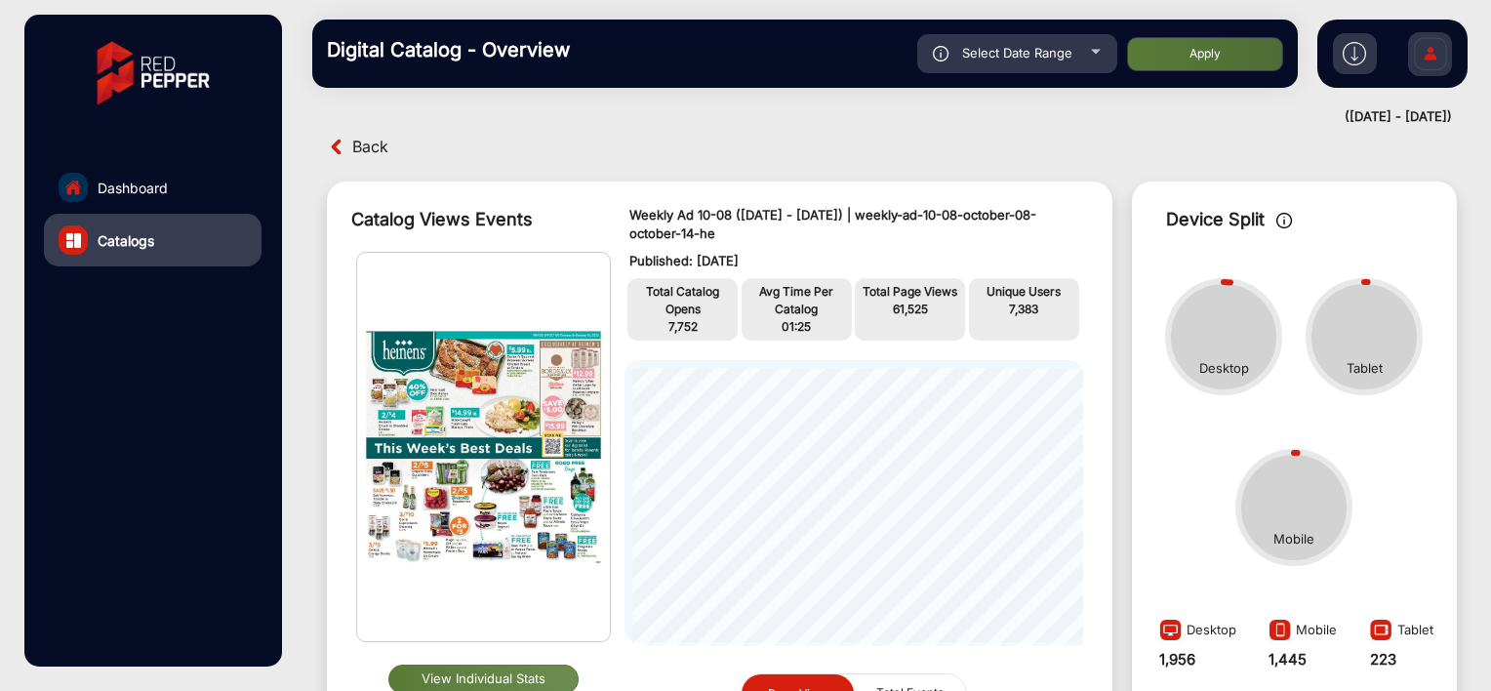
scroll to position [15, 0]
drag, startPoint x: 1484, startPoint y: 216, endPoint x: 1493, endPoint y: 285, distance: 70.0
click at [1490, 285] on html "Dashboard Catalogs Digital Catalog - Overview Select Date Range [DATE] [DATE] –…" at bounding box center [745, 345] width 1491 height 691
